Goal: Task Accomplishment & Management: Manage account settings

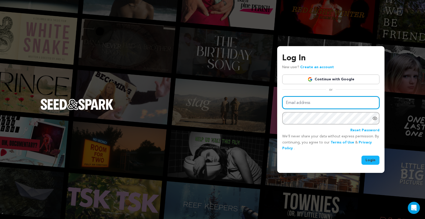
type input "vneselovskyi@gmail.com"
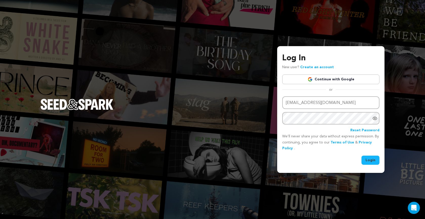
click at [373, 161] on button "Login" at bounding box center [371, 159] width 18 height 9
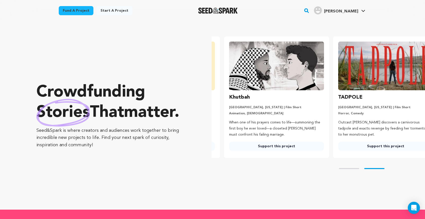
scroll to position [0, 113]
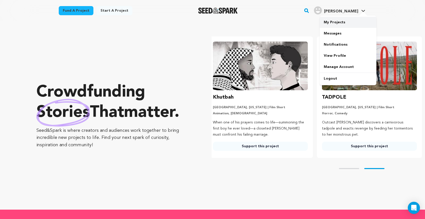
click at [340, 22] on link "My Projects" at bounding box center [348, 22] width 57 height 11
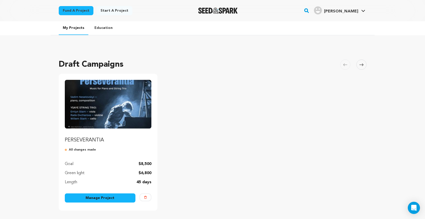
click at [103, 196] on link "Manage Project" at bounding box center [100, 197] width 71 height 9
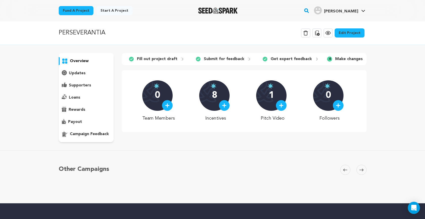
click at [346, 34] on link "Edit Project" at bounding box center [350, 32] width 30 height 9
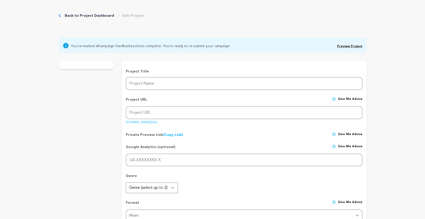
type input "PERSEVERANTIA"
type input "perseverantia"
type input "Join me in sharing PERSEVERANTIA, a Suite for Piano and String Trio that tells …"
type textarea "As a [DEMOGRAPHIC_DATA] artist, I’ve devoted myself since [DATE] to benefit con…"
type textarea "Join me in sharing PERSEVERANTIA, a Suite for Piano and String Trio that tells …"
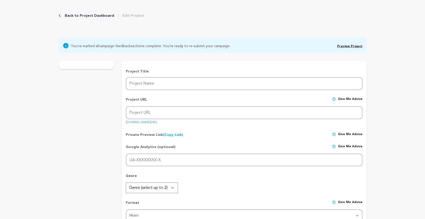
radio input "true"
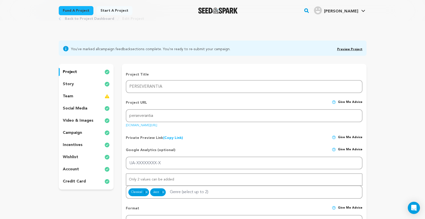
scroll to position [21, 0]
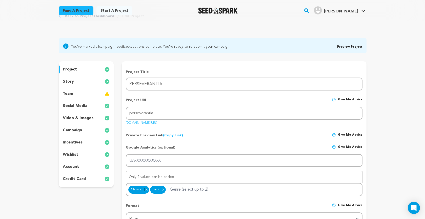
click at [67, 83] on p "story" at bounding box center [68, 82] width 11 height 6
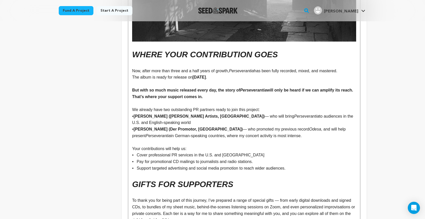
scroll to position [2886, 0]
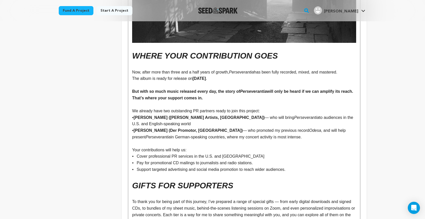
click at [267, 108] on p "We already have two outstanding PR partners ready to join this project:" at bounding box center [244, 111] width 224 height 7
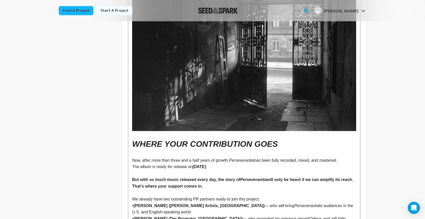
scroll to position [2801, 0]
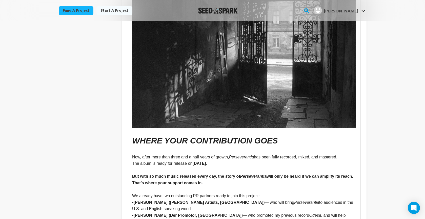
click at [132, 154] on p "Now, after more than three and a half years of growth, Perseverantia has been f…" at bounding box center [244, 157] width 224 height 7
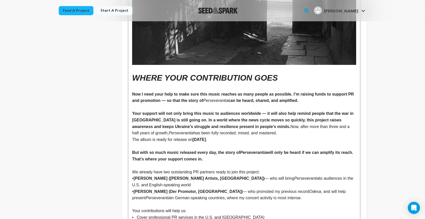
scroll to position [2863, 0]
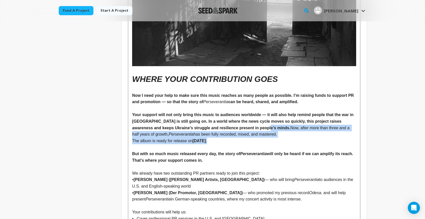
drag, startPoint x: 262, startPoint y: 110, endPoint x: 316, endPoint y: 122, distance: 55.1
copy div "Your support will not only bring this music to audiences worldwide — it will al…"
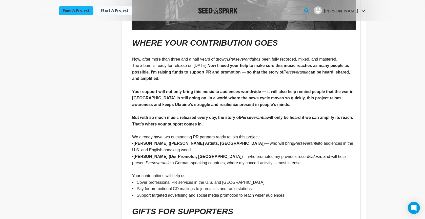
scroll to position [2899, 0]
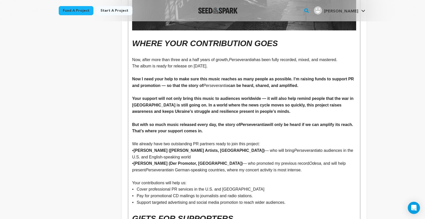
drag, startPoint x: 132, startPoint y: 106, endPoint x: 223, endPoint y: 115, distance: 91.3
click at [223, 121] on p "But with so much music released every day, the story of Perseverantia will only…" at bounding box center [244, 127] width 224 height 13
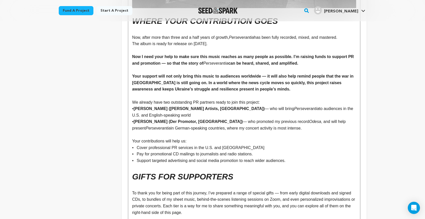
scroll to position [2925, 0]
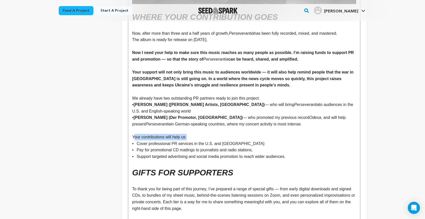
drag, startPoint x: 136, startPoint y: 118, endPoint x: 182, endPoint y: 119, distance: 45.1
click at [189, 134] on p "Your contributions will help us:" at bounding box center [244, 137] width 224 height 7
drag, startPoint x: 132, startPoint y: 117, endPoint x: 190, endPoint y: 118, distance: 58.0
click at [193, 134] on p "Your contributions will help us:" at bounding box center [244, 137] width 224 height 7
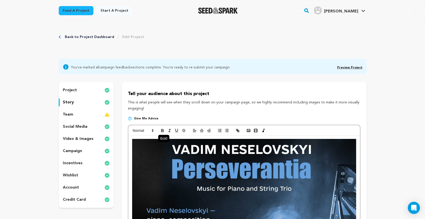
scroll to position [0, 0]
click at [162, 129] on icon "button" at bounding box center [163, 129] width 2 height 1
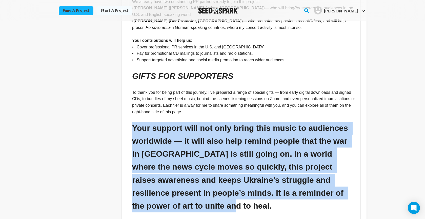
scroll to position [3020, 0]
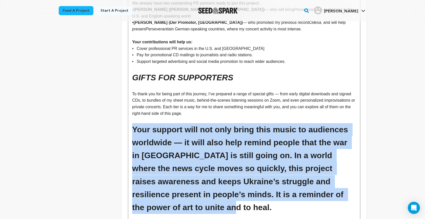
drag, startPoint x: 133, startPoint y: 105, endPoint x: 226, endPoint y: 190, distance: 125.5
click at [226, 190] on h1 "Your support will not only bring this music to audiences worldwide — it will al…" at bounding box center [244, 168] width 224 height 91
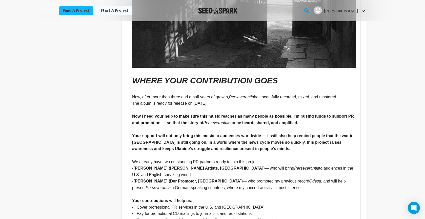
scroll to position [2862, 0]
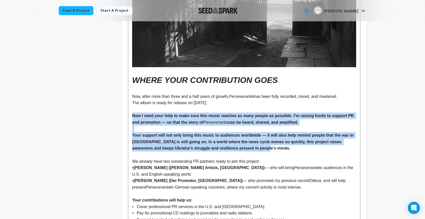
drag, startPoint x: 135, startPoint y: 97, endPoint x: 237, endPoint y: 126, distance: 106.1
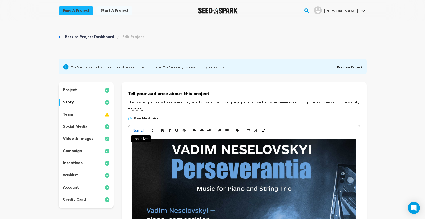
scroll to position [0, 0]
click at [142, 130] on span at bounding box center [142, 130] width 25 height 6
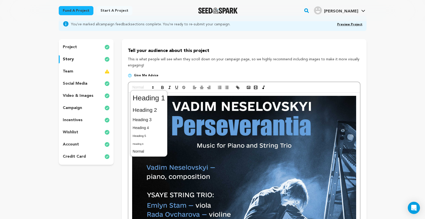
click at [149, 105] on span at bounding box center [149, 97] width 32 height 13
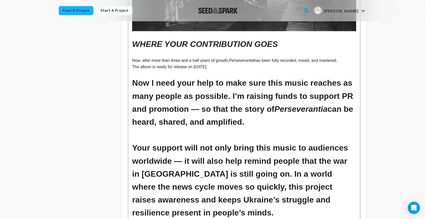
scroll to position [2898, 0]
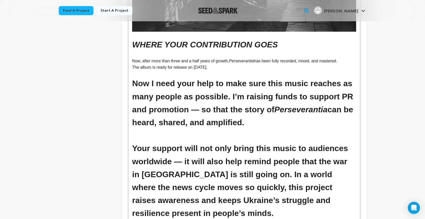
click at [220, 129] on h1 at bounding box center [244, 135] width 224 height 13
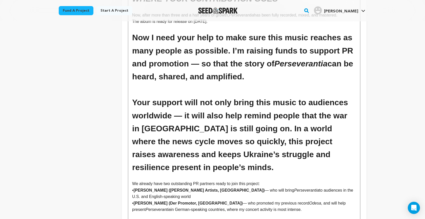
scroll to position [2918, 0]
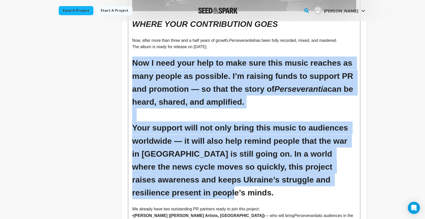
drag, startPoint x: 133, startPoint y: 45, endPoint x: 222, endPoint y: 162, distance: 147.6
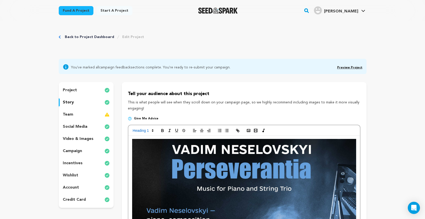
scroll to position [0, 0]
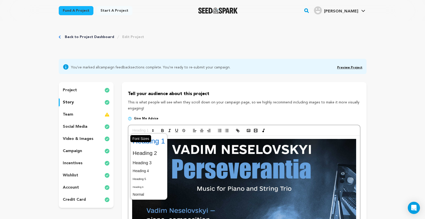
click at [150, 131] on span at bounding box center [142, 130] width 25 height 6
click at [150, 151] on span at bounding box center [149, 153] width 32 height 11
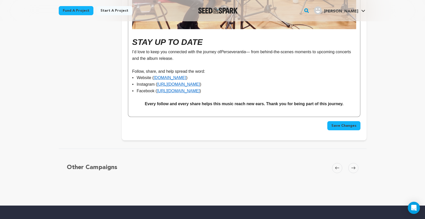
scroll to position [3332, 0]
click at [345, 123] on span "Save Changes" at bounding box center [343, 125] width 25 height 5
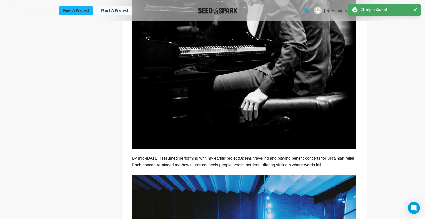
scroll to position [0, 0]
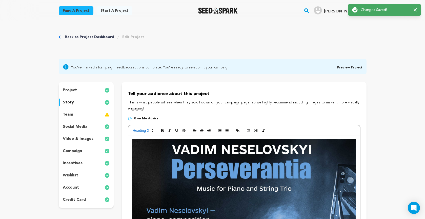
click at [346, 66] on link "Preview Project" at bounding box center [349, 67] width 25 height 3
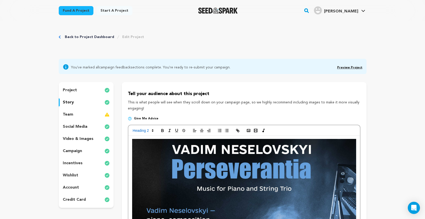
click at [73, 92] on p "project" at bounding box center [70, 90] width 14 height 6
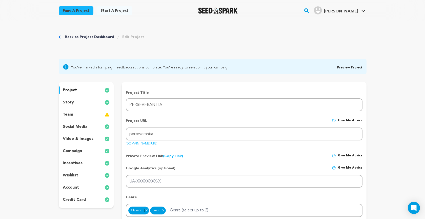
click at [81, 136] on p "video & images" at bounding box center [78, 139] width 31 height 6
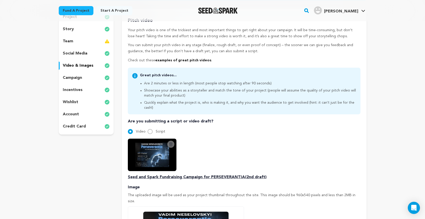
scroll to position [72, 0]
click at [223, 174] on p "Seed and Spark Fundraising Campaign for PERSEVERANTIA(2nd draft)" at bounding box center [244, 177] width 232 height 6
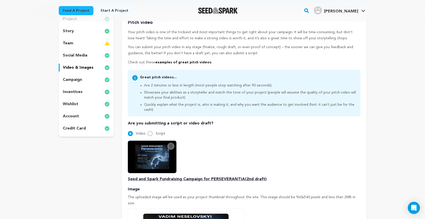
drag, startPoint x: 223, startPoint y: 170, endPoint x: 207, endPoint y: 162, distance: 17.9
click at [223, 176] on p "Seed and Spark Fundraising Campaign for PERSEVERANTIA(2nd draft)" at bounding box center [244, 179] width 232 height 6
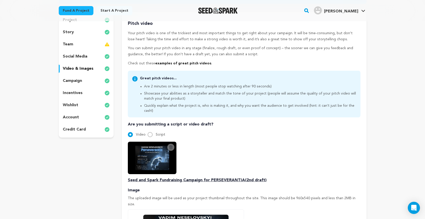
drag, startPoint x: 150, startPoint y: 129, endPoint x: 140, endPoint y: 128, distance: 10.2
click at [150, 132] on input "Script" at bounding box center [150, 134] width 5 height 5
radio input "true"
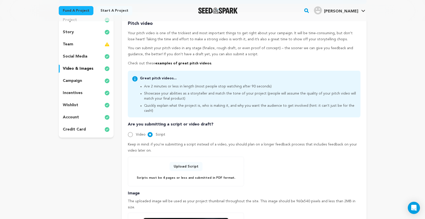
click at [131, 132] on input "Video" at bounding box center [130, 134] width 5 height 5
radio input "true"
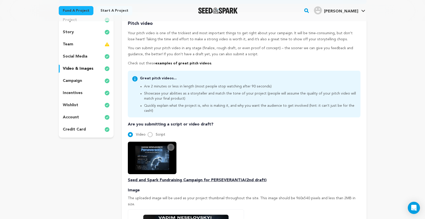
click at [169, 145] on icon at bounding box center [171, 147] width 4 height 4
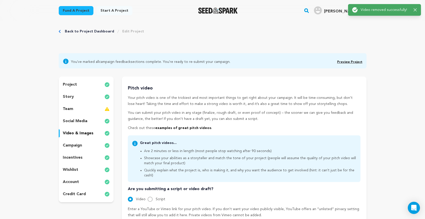
scroll to position [0, 0]
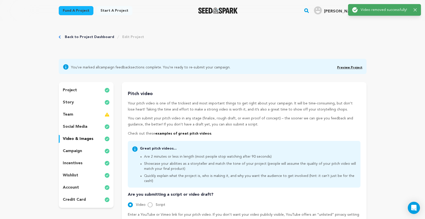
click at [162, 158] on ul "Are 2 minutes or less in length (most people stop watching after 90 seconds) Sh…" at bounding box center [248, 168] width 216 height 30
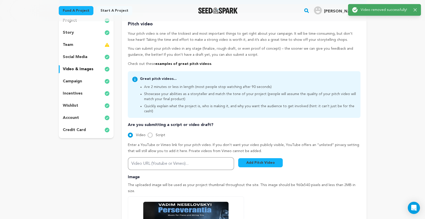
scroll to position [71, 0]
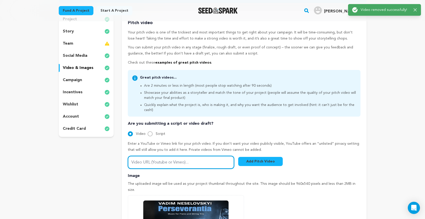
click at [170, 158] on input "Video URL (Youtube or Vimeo)..." at bounding box center [181, 162] width 106 height 13
paste input "https://youtu.be/sDzACVE-sT0"
type input "https://youtu.be/sDzACVE-sT0"
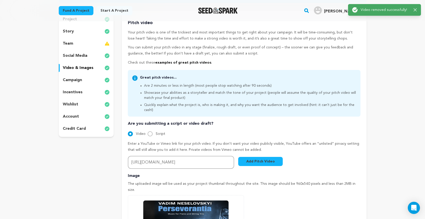
click at [256, 157] on button "Add Pitch Video" at bounding box center [260, 161] width 45 height 9
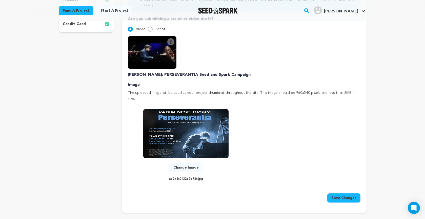
scroll to position [177, 0]
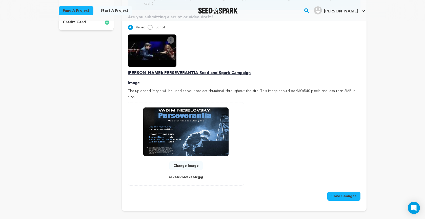
click at [341, 191] on button "Save Changes" at bounding box center [343, 195] width 33 height 9
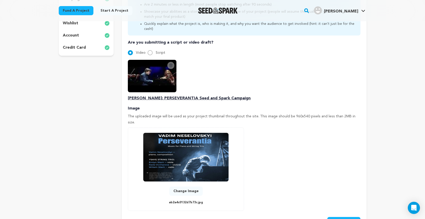
scroll to position [153, 0]
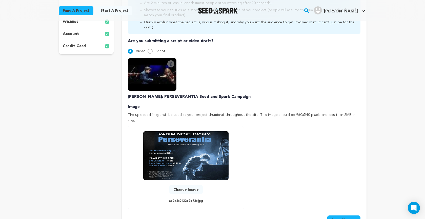
click at [342, 215] on button "Save Changes" at bounding box center [343, 219] width 33 height 9
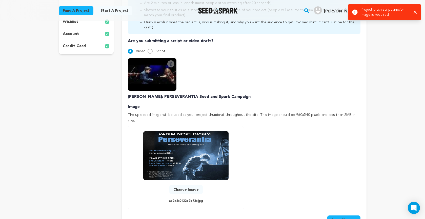
click at [415, 12] on icon "button" at bounding box center [415, 12] width 3 height 3
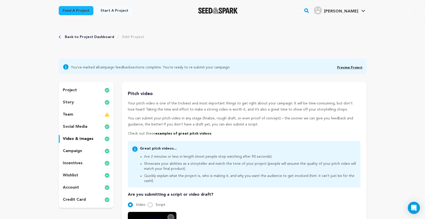
scroll to position [0, 0]
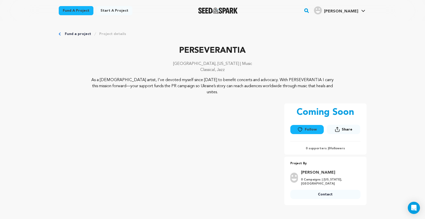
drag, startPoint x: 90, startPoint y: 79, endPoint x: 344, endPoint y: 85, distance: 254.1
click at [344, 85] on div "As a [DEMOGRAPHIC_DATA] artist, I’ve devoted myself since [DATE] to benefit con…" at bounding box center [213, 86] width 308 height 18
copy p "As a [DEMOGRAPHIC_DATA] artist, I’ve devoted myself since [DATE] to benefit con…"
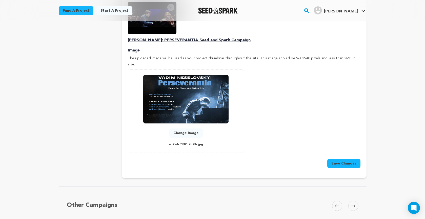
scroll to position [211, 0]
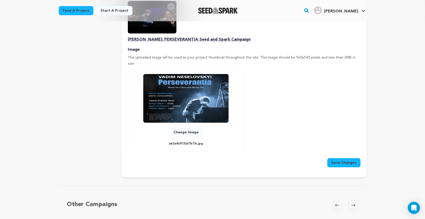
click at [182, 128] on button "Change Image" at bounding box center [185, 132] width 33 height 9
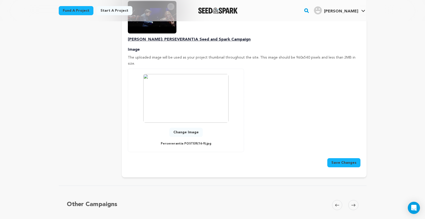
click at [346, 158] on button "Save Changes" at bounding box center [343, 162] width 33 height 9
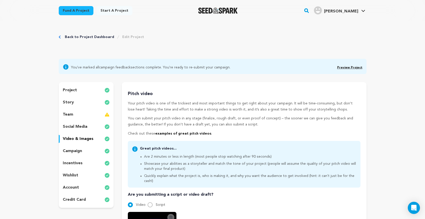
scroll to position [0, 0]
click at [70, 92] on p "project" at bounding box center [70, 90] width 14 height 6
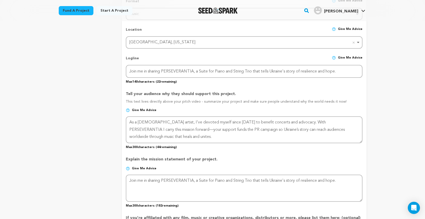
scroll to position [228, 0]
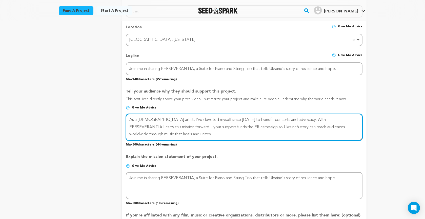
drag, startPoint x: 135, startPoint y: 120, endPoint x: 178, endPoint y: 131, distance: 44.5
click at [178, 131] on textarea at bounding box center [244, 127] width 237 height 27
paste textarea "'ve devoted myself since 2022 to benefit concerts and advocacy. With PERSEVERAN…"
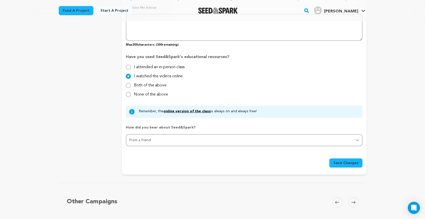
scroll to position [445, 0]
type textarea "As a [DEMOGRAPHIC_DATA] artist, I've devoted myself since [DATE] to benefit con…"
click at [343, 161] on span "Save Changes" at bounding box center [346, 162] width 25 height 5
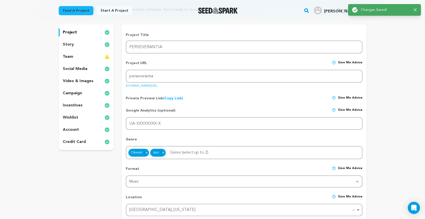
scroll to position [0, 0]
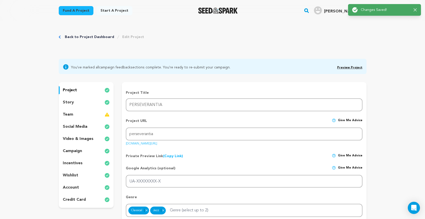
click at [347, 67] on link "Preview Project" at bounding box center [349, 67] width 25 height 3
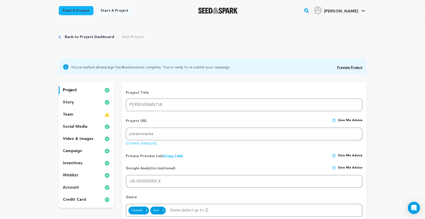
drag, startPoint x: 395, startPoint y: 35, endPoint x: 384, endPoint y: 40, distance: 11.6
click at [225, 33] on div "Back to Project Dashboard Edit Project" at bounding box center [213, 41] width 308 height 33
click at [77, 102] on div "story" at bounding box center [86, 102] width 55 height 8
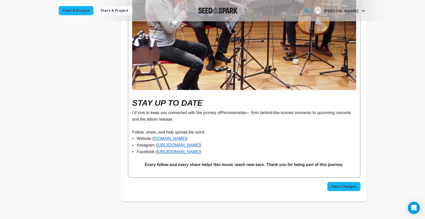
scroll to position [3271, 0]
click at [348, 184] on span "Save Changes" at bounding box center [343, 186] width 25 height 5
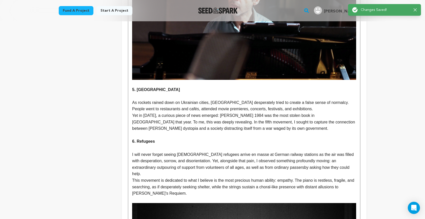
scroll to position [0, 0]
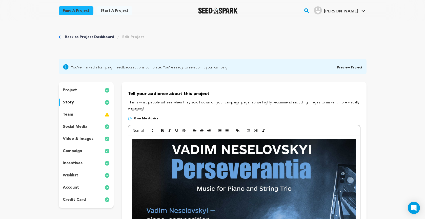
click at [76, 90] on p "project" at bounding box center [70, 90] width 14 height 6
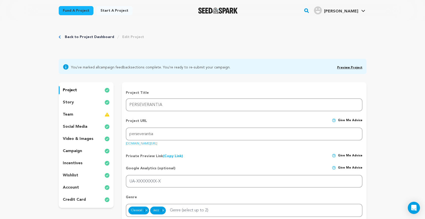
click at [354, 68] on link "Preview Project" at bounding box center [349, 67] width 25 height 3
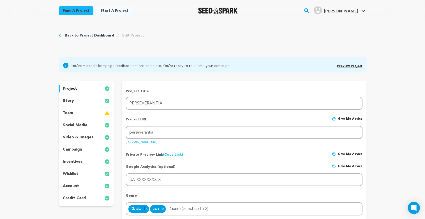
scroll to position [2, 0]
click at [69, 101] on p "story" at bounding box center [68, 100] width 11 height 6
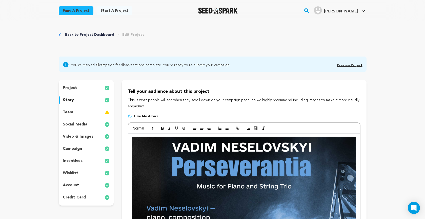
click at [80, 123] on p "social media" at bounding box center [75, 124] width 25 height 6
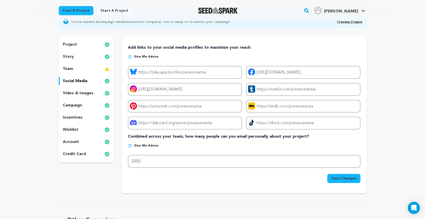
scroll to position [21, 0]
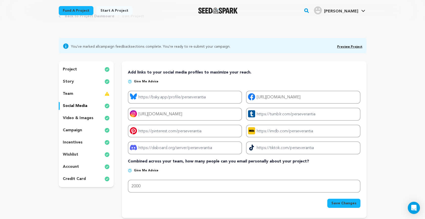
click at [68, 80] on p "story" at bounding box center [68, 82] width 11 height 6
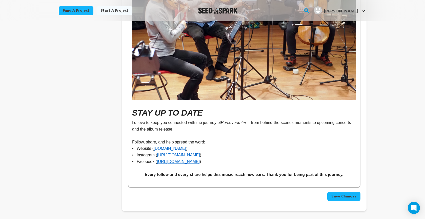
scroll to position [3260, 0]
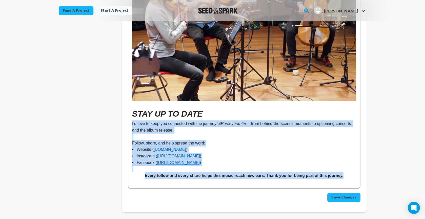
drag, startPoint x: 131, startPoint y: 92, endPoint x: 348, endPoint y: 143, distance: 223.7
copy div "I’d love to keep you connected with the journey of Perseverantia — from behind-…"
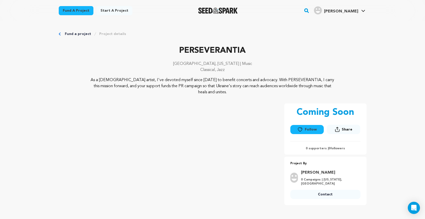
click at [338, 128] on icon at bounding box center [337, 128] width 1 height 3
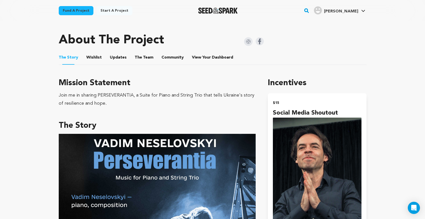
scroll to position [217, 0]
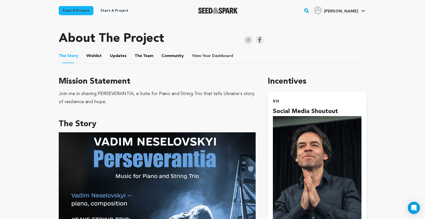
click at [205, 56] on span "View Your Dashboard" at bounding box center [213, 56] width 42 height 6
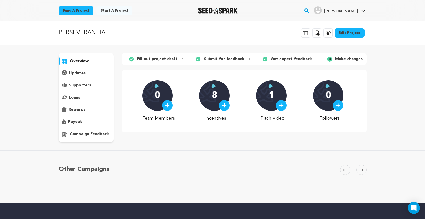
click at [319, 31] on icon at bounding box center [317, 33] width 6 height 6
